Goal: Task Accomplishment & Management: Complete application form

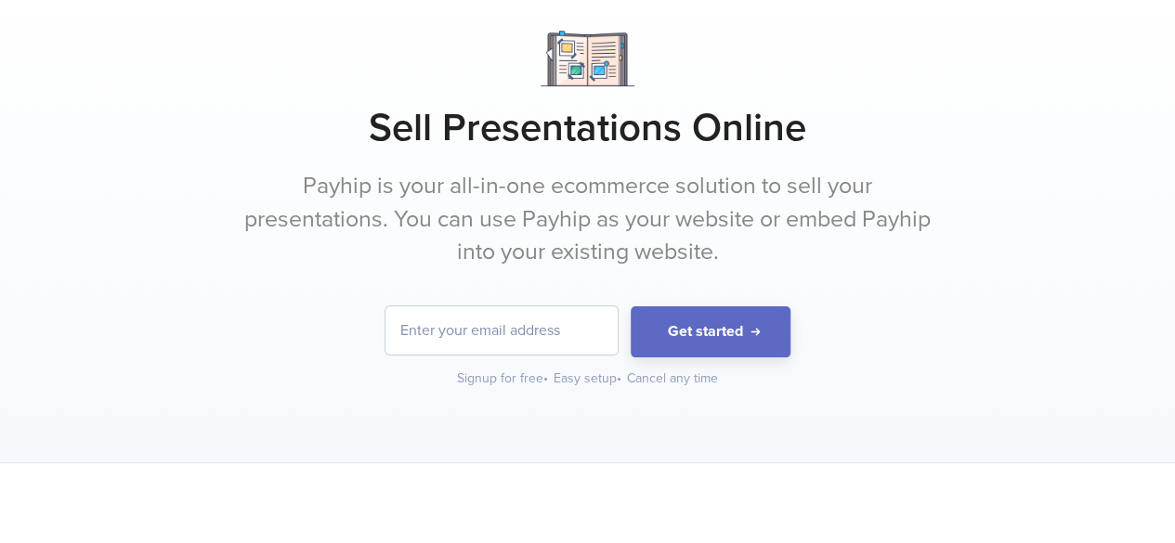
scroll to position [279, 0]
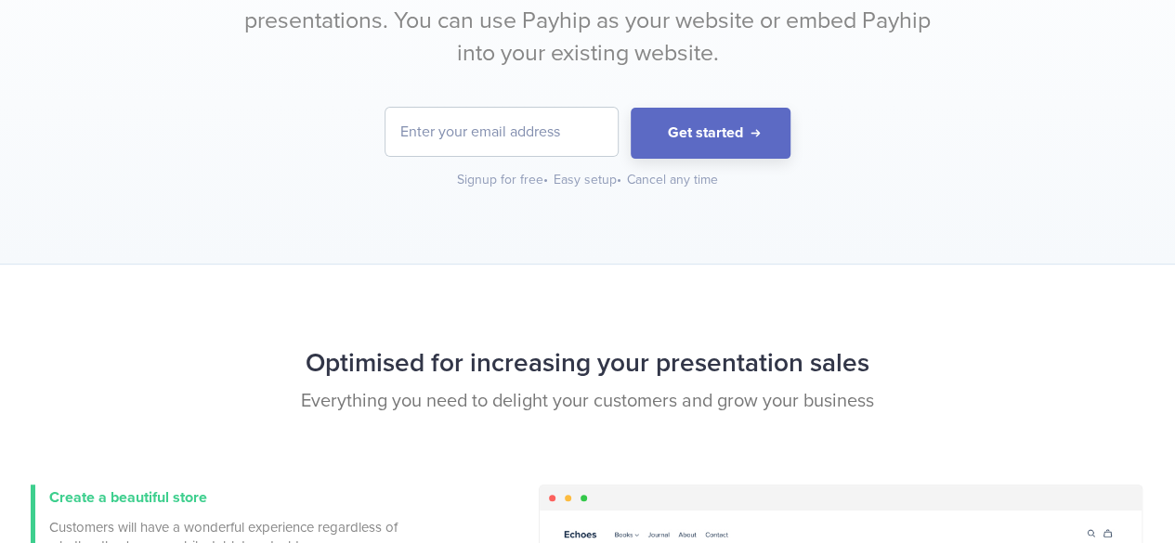
click at [468, 135] on input "email" at bounding box center [501, 132] width 232 height 48
type input "[EMAIL_ADDRESS][DOMAIN_NAME]"
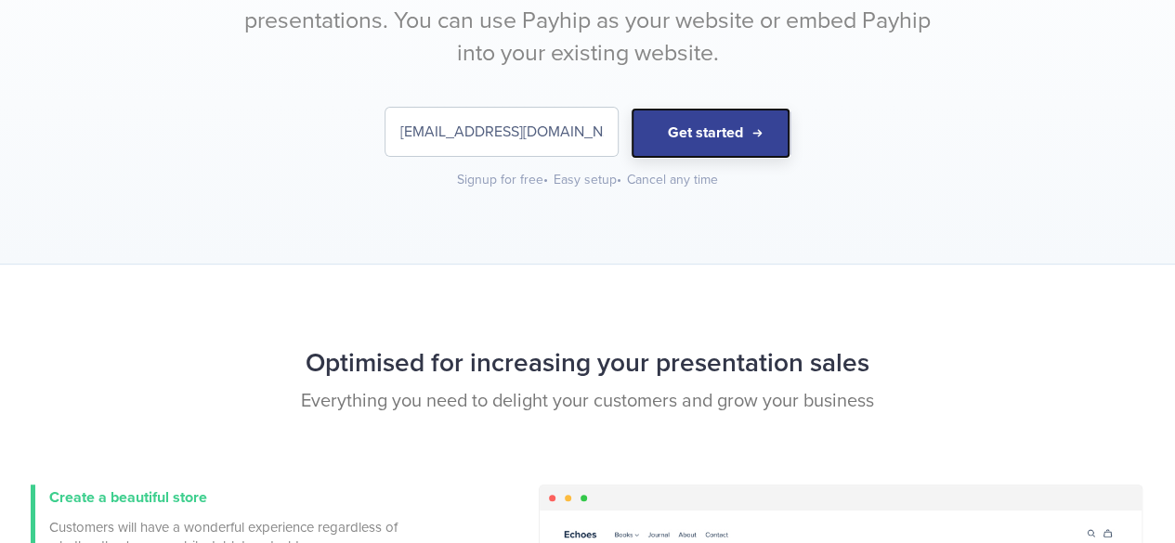
click at [701, 134] on button "Get started" at bounding box center [711, 133] width 160 height 51
